Goal: Navigation & Orientation: Find specific page/section

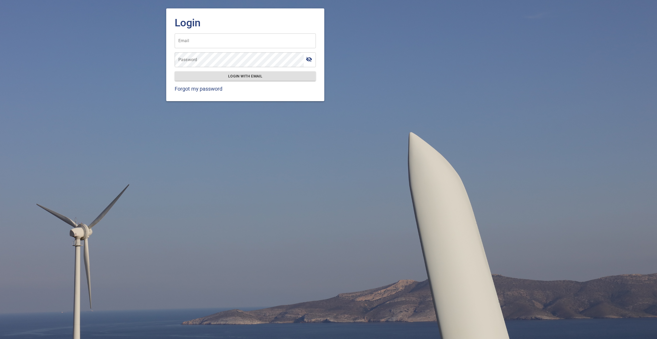
type input "**********"
click at [209, 73] on span "Login with email" at bounding box center [245, 76] width 133 height 7
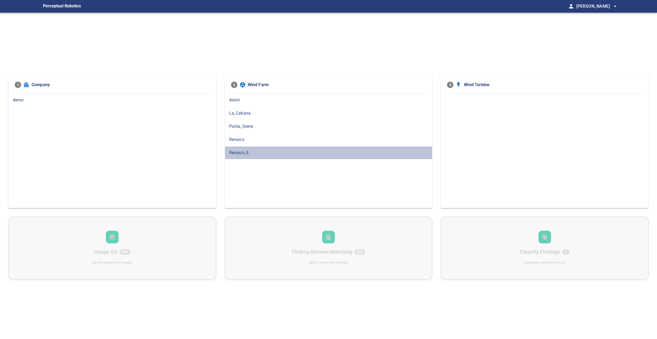
click at [261, 150] on span "Renaico_II" at bounding box center [328, 153] width 199 height 6
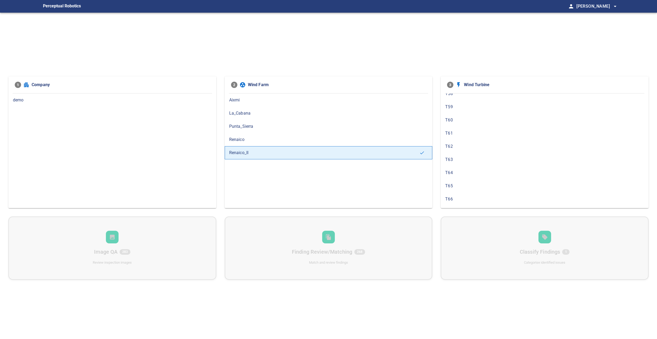
scroll to position [178, 0]
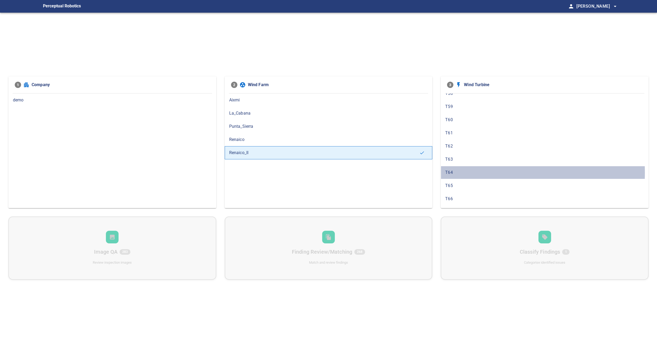
click at [454, 172] on span "T64" at bounding box center [544, 172] width 199 height 6
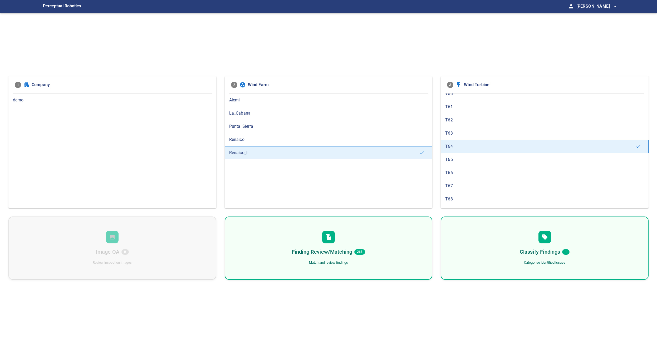
scroll to position [205, 0]
click at [457, 194] on span "T68" at bounding box center [544, 197] width 199 height 6
